Goal: Task Accomplishment & Management: Manage account settings

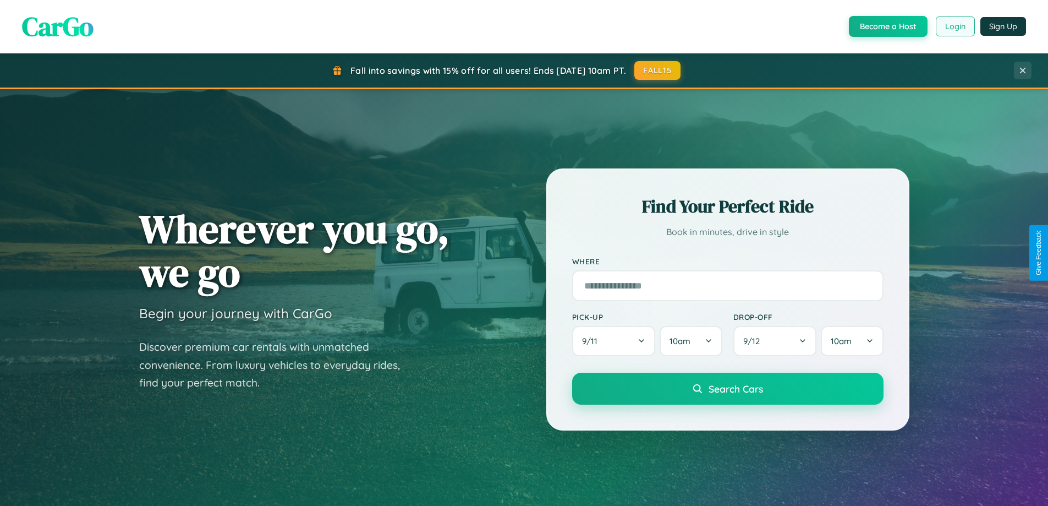
click at [954, 26] on button "Login" at bounding box center [955, 27] width 39 height 20
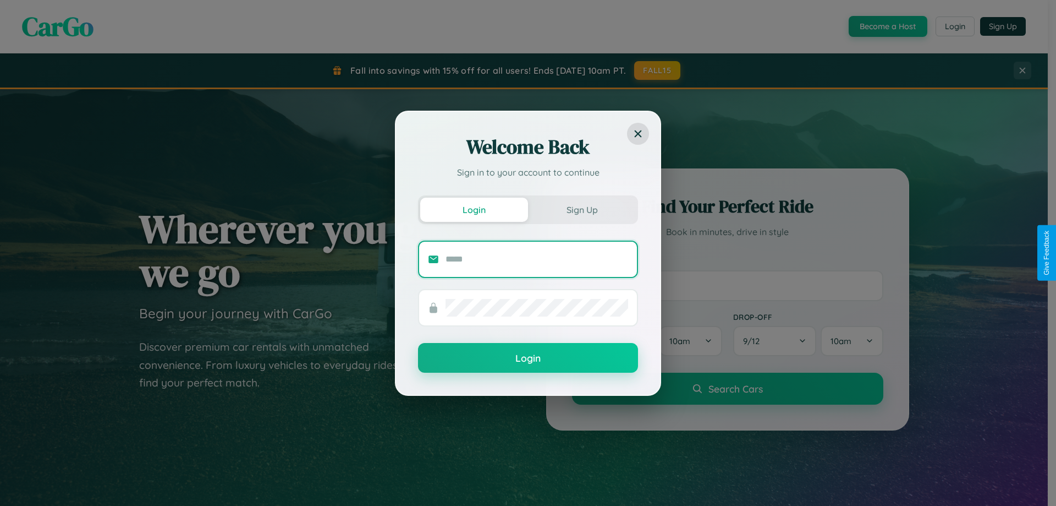
click at [537, 259] on input "text" at bounding box center [537, 259] width 183 height 18
type input "**********"
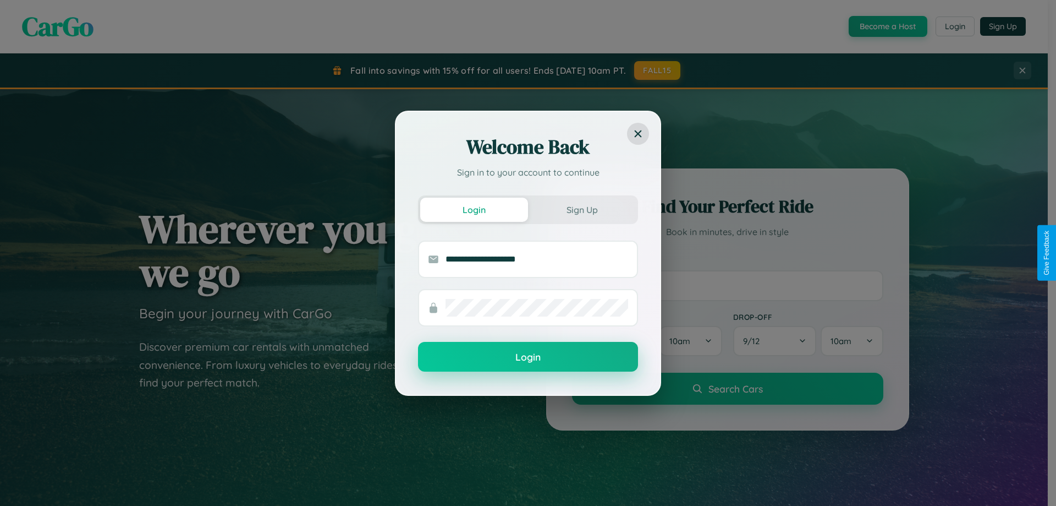
click at [528, 357] on button "Login" at bounding box center [528, 357] width 220 height 30
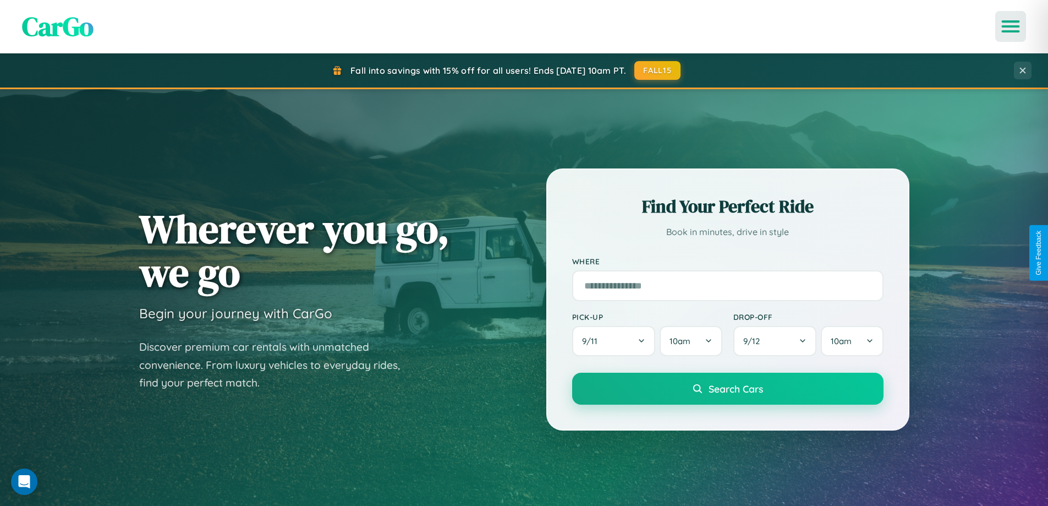
click at [1011, 26] on icon "Open menu" at bounding box center [1011, 26] width 16 height 10
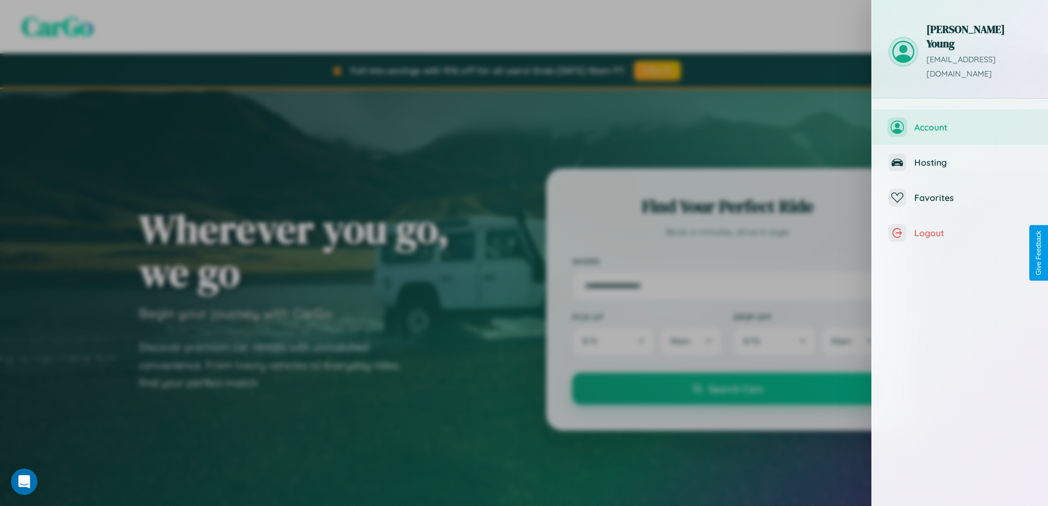
click at [960, 122] on span "Account" at bounding box center [972, 127] width 117 height 11
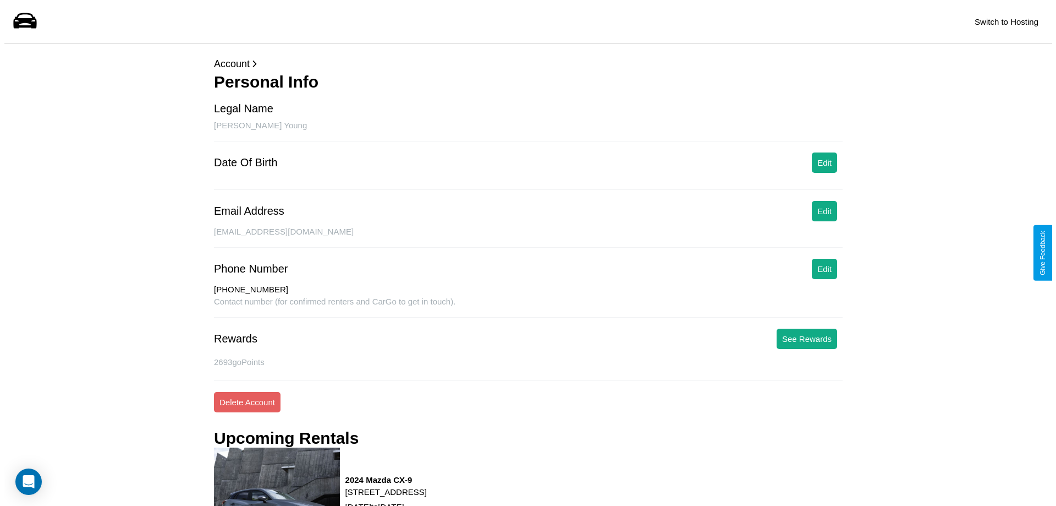
scroll to position [149, 0]
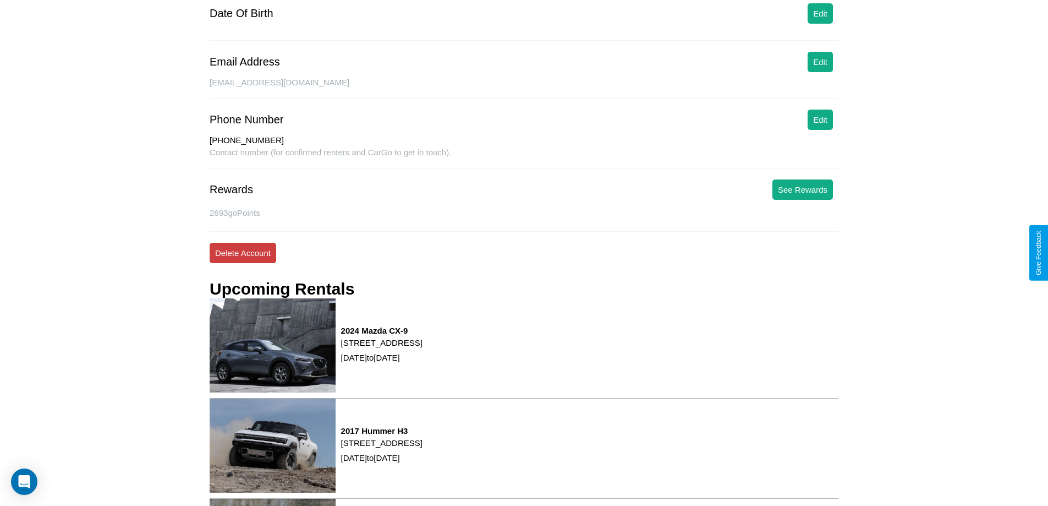
click at [243, 253] on button "Delete Account" at bounding box center [243, 253] width 67 height 20
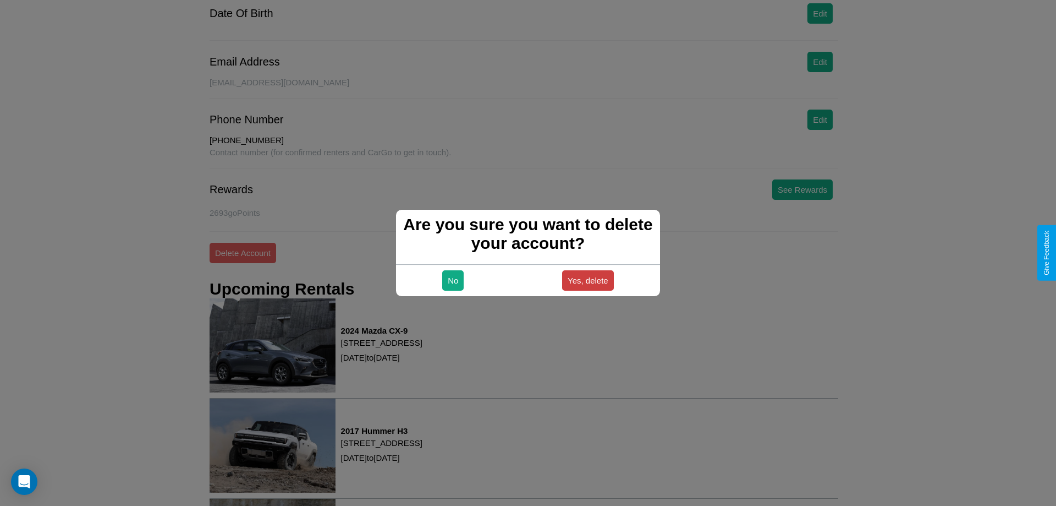
click at [588, 280] on button "Yes, delete" at bounding box center [588, 280] width 52 height 20
